Goal: Task Accomplishment & Management: Use online tool/utility

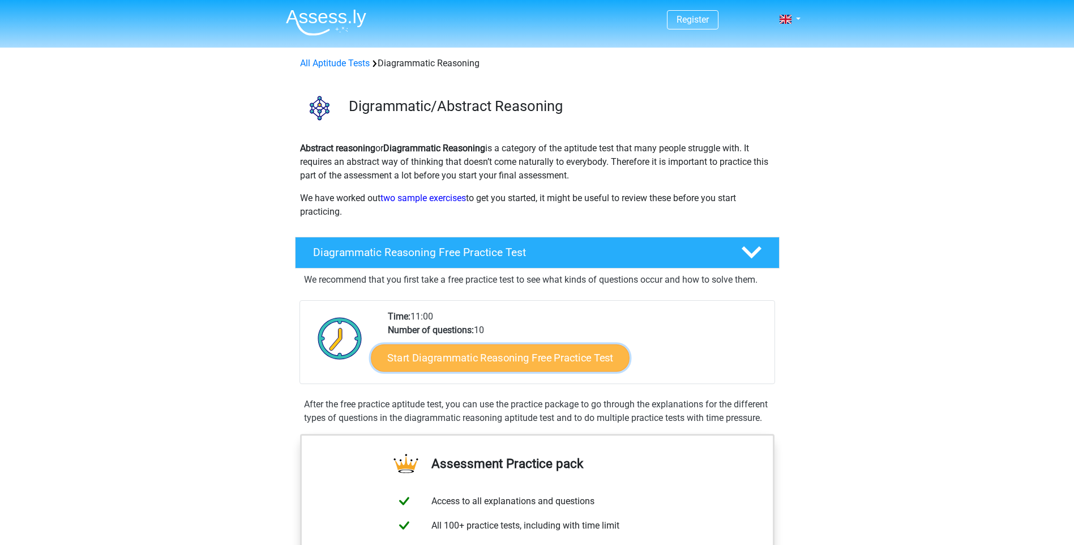
click at [546, 359] on link "Start Diagrammatic Reasoning Free Practice Test" at bounding box center [500, 357] width 259 height 27
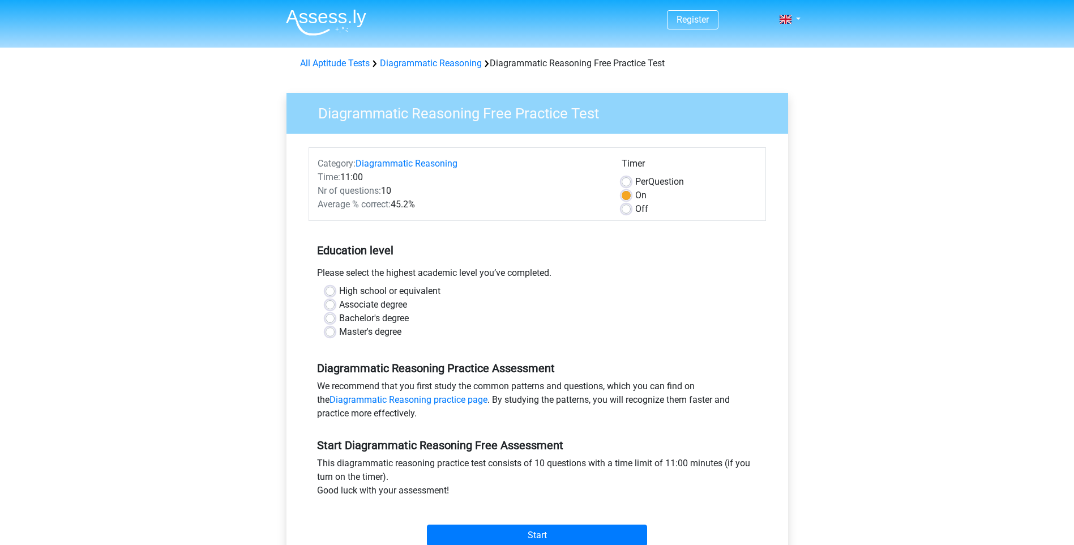
click at [339, 317] on label "Bachelor's degree" at bounding box center [374, 319] width 70 height 14
click at [334, 317] on input "Bachelor's degree" at bounding box center [330, 317] width 9 height 11
radio input "true"
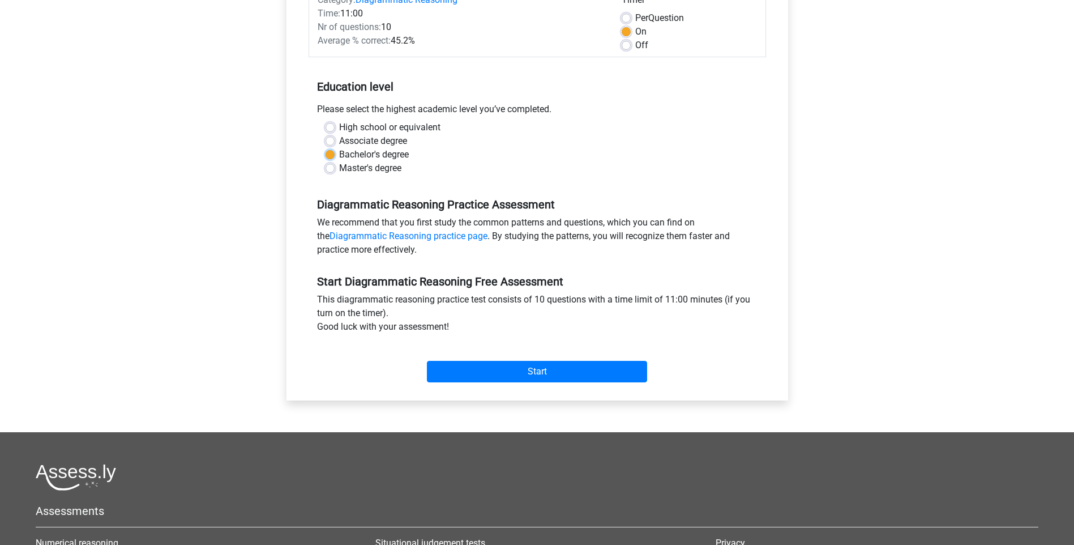
scroll to position [227, 0]
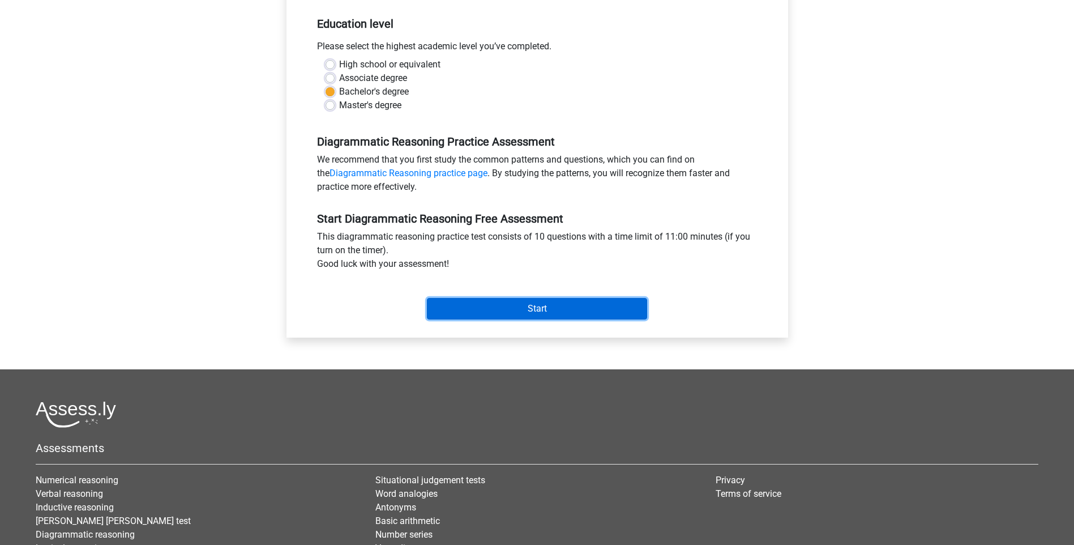
click at [574, 307] on input "Start" at bounding box center [537, 309] width 220 height 22
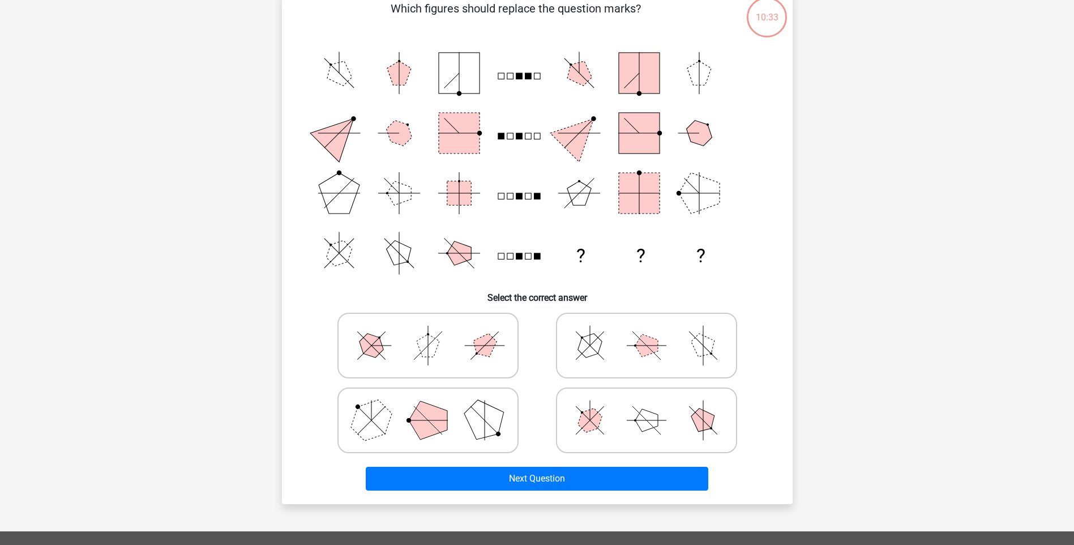
scroll to position [113, 0]
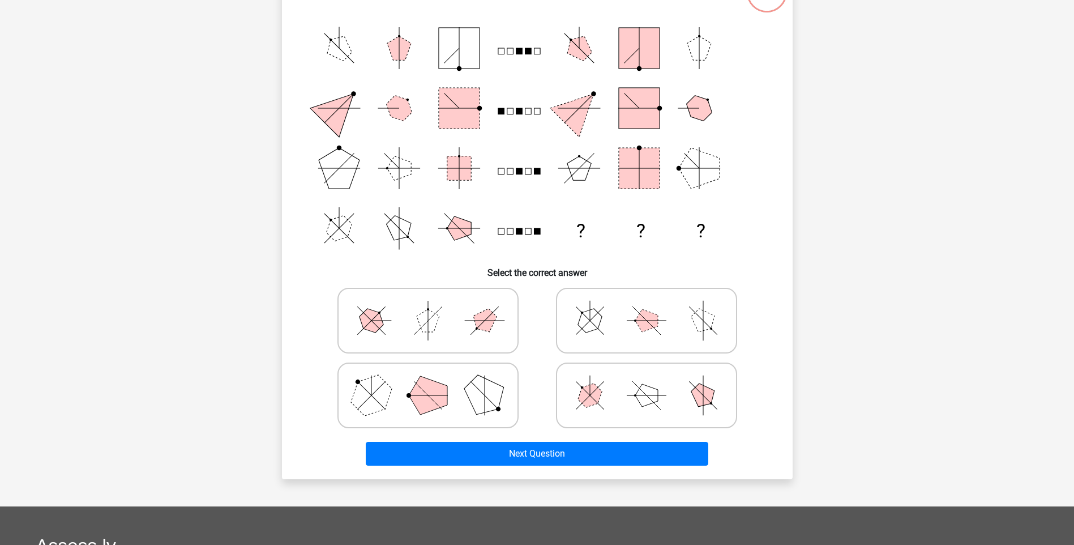
click at [644, 331] on icon at bounding box center [647, 320] width 170 height 57
click at [647, 306] on input "radio" at bounding box center [650, 302] width 7 height 7
radio input "true"
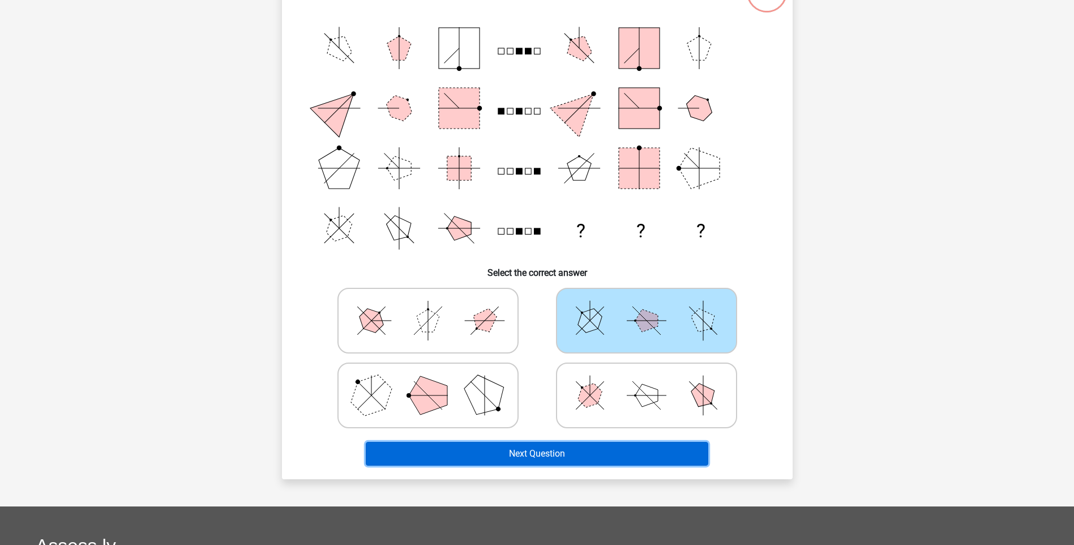
click at [577, 454] on button "Next Question" at bounding box center [537, 454] width 343 height 24
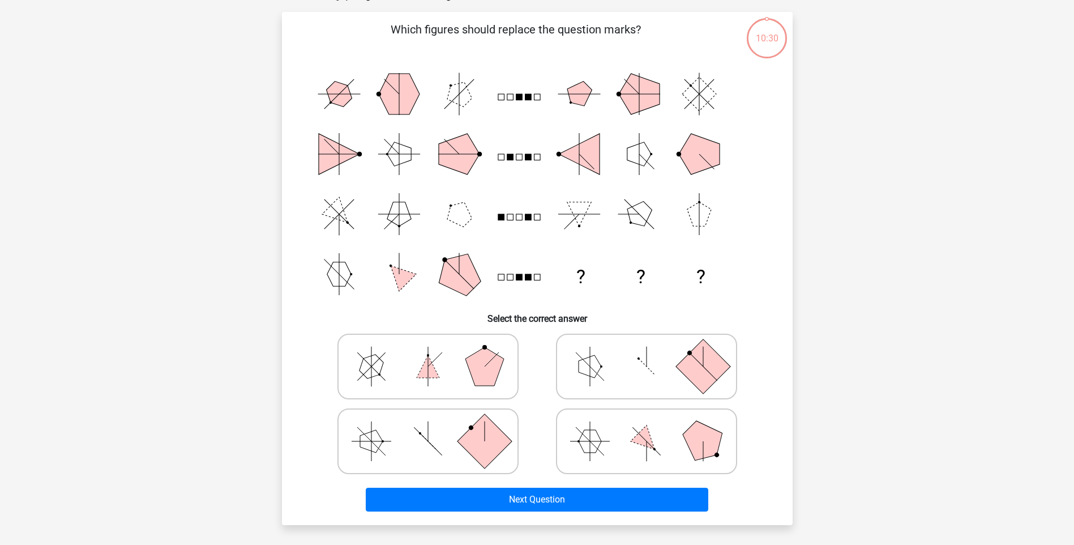
scroll to position [57, 0]
